Goal: Check status: Check status

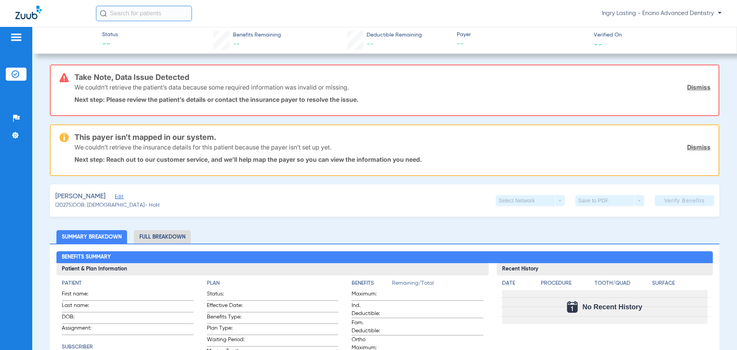
click at [693, 89] on link "Dismiss" at bounding box center [698, 87] width 23 height 8
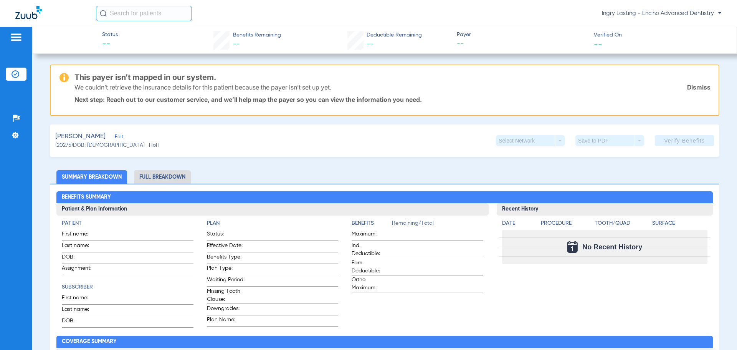
click at [693, 89] on link "Dismiss" at bounding box center [698, 87] width 23 height 8
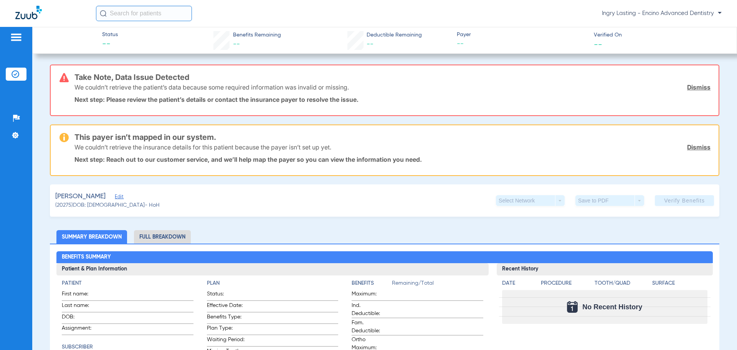
click at [687, 146] on link "Dismiss" at bounding box center [698, 147] width 23 height 8
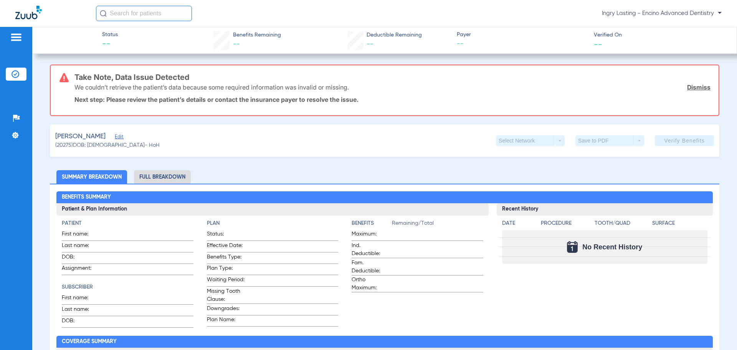
click at [691, 86] on link "Dismiss" at bounding box center [698, 87] width 23 height 8
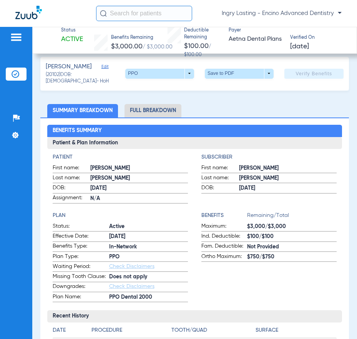
scroll to position [156, 0]
